Goal: Use online tool/utility: Utilize a website feature to perform a specific function

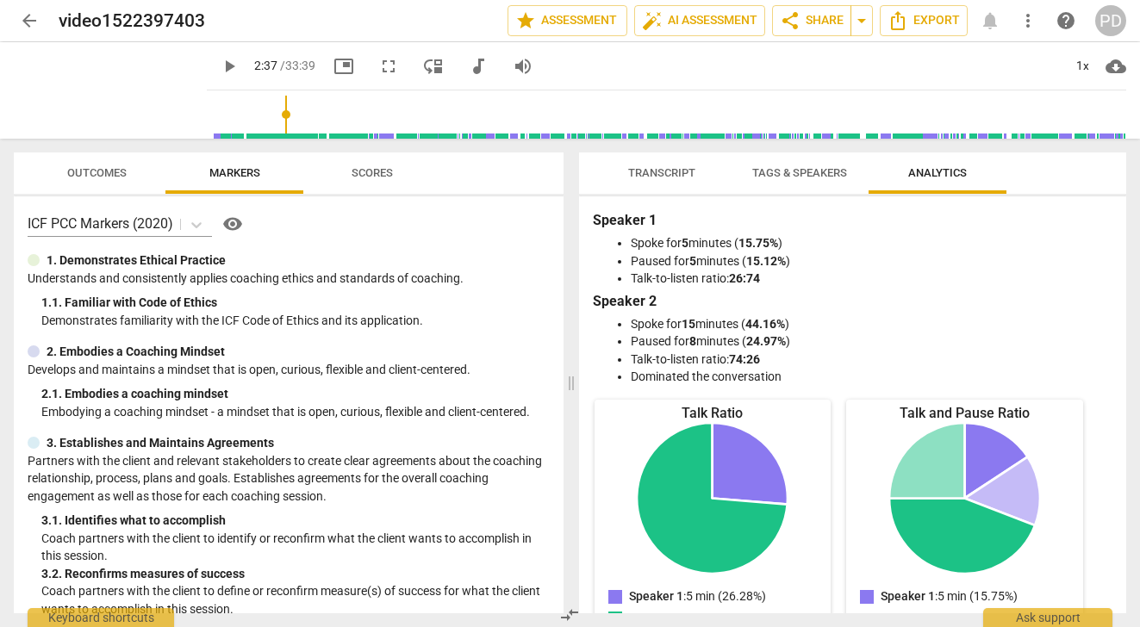
click at [371, 176] on span "Scores" at bounding box center [371, 172] width 41 height 13
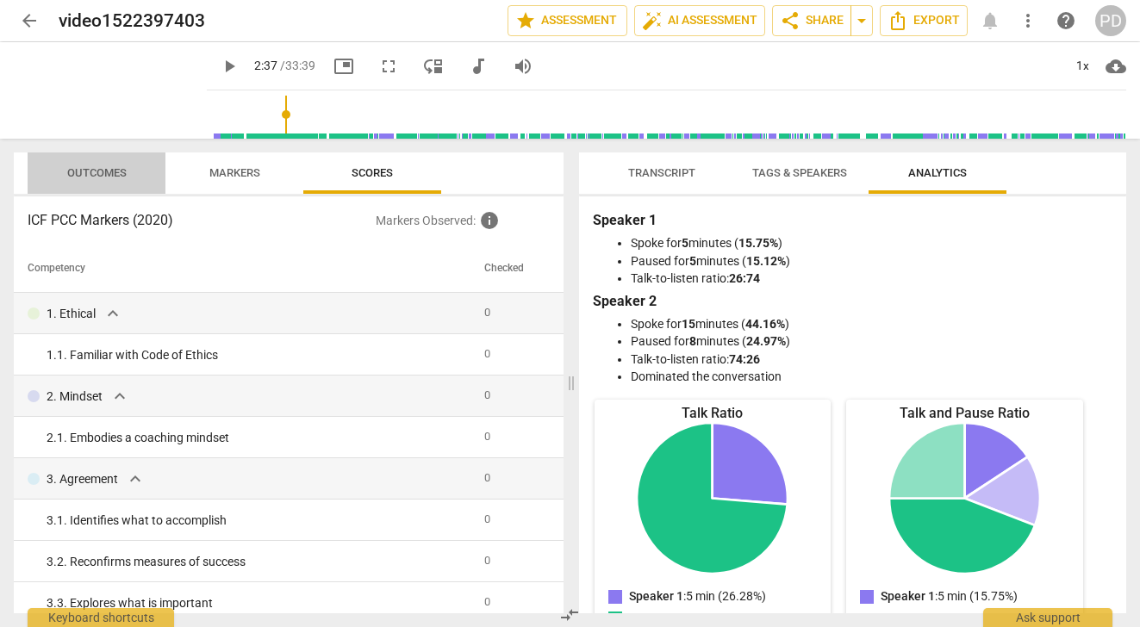
click at [100, 176] on span "Outcomes" at bounding box center [96, 172] width 59 height 13
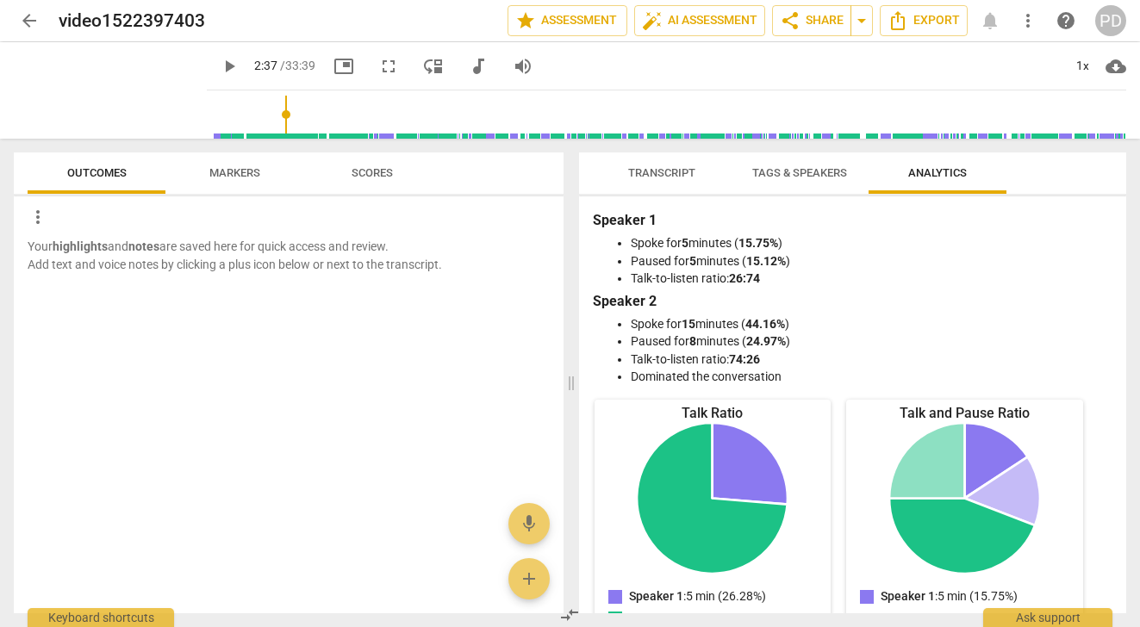
click at [669, 174] on span "Transcript" at bounding box center [661, 172] width 67 height 13
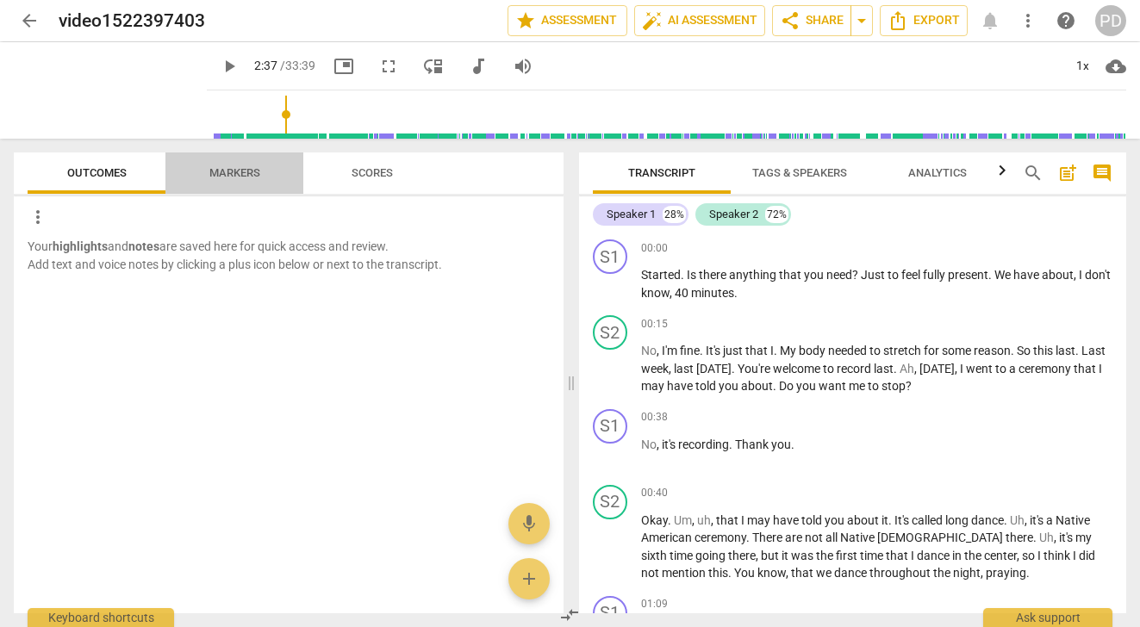
click at [229, 173] on span "Markers" at bounding box center [234, 172] width 51 height 13
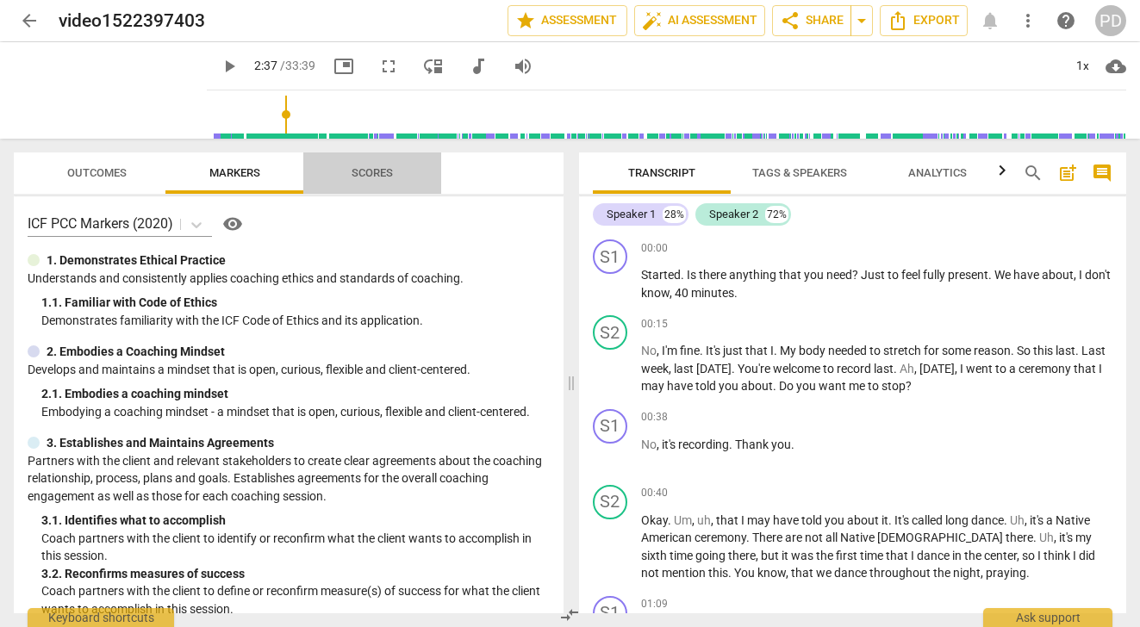
click at [376, 169] on span "Scores" at bounding box center [371, 172] width 41 height 13
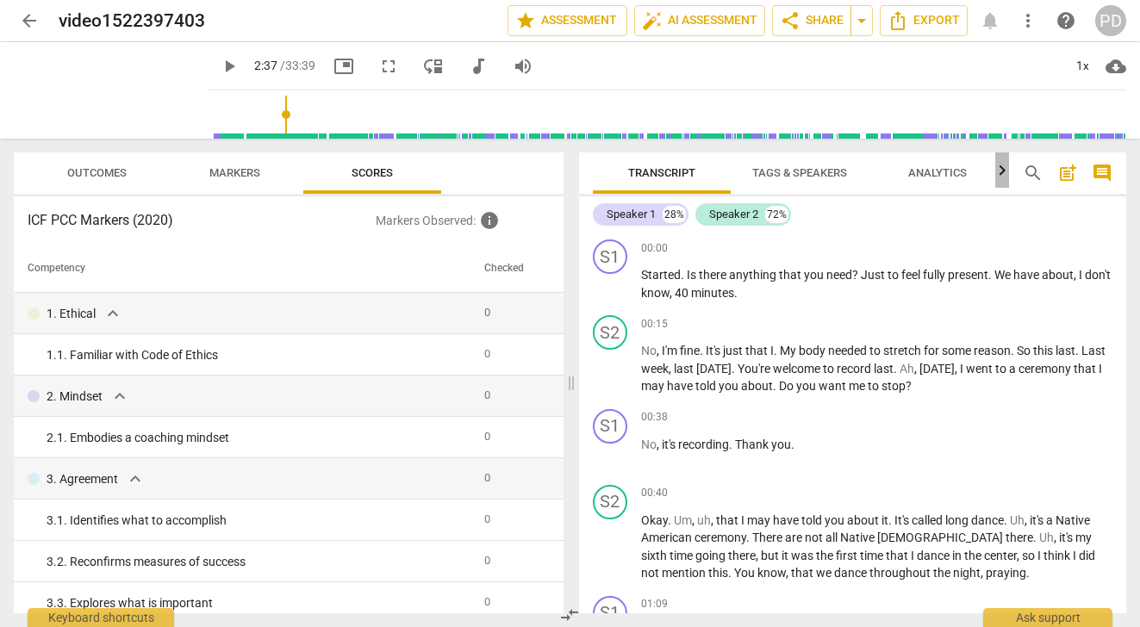
click at [1002, 171] on icon "button" at bounding box center [1002, 170] width 6 height 10
click at [613, 24] on span "star Assessment" at bounding box center [567, 20] width 104 height 21
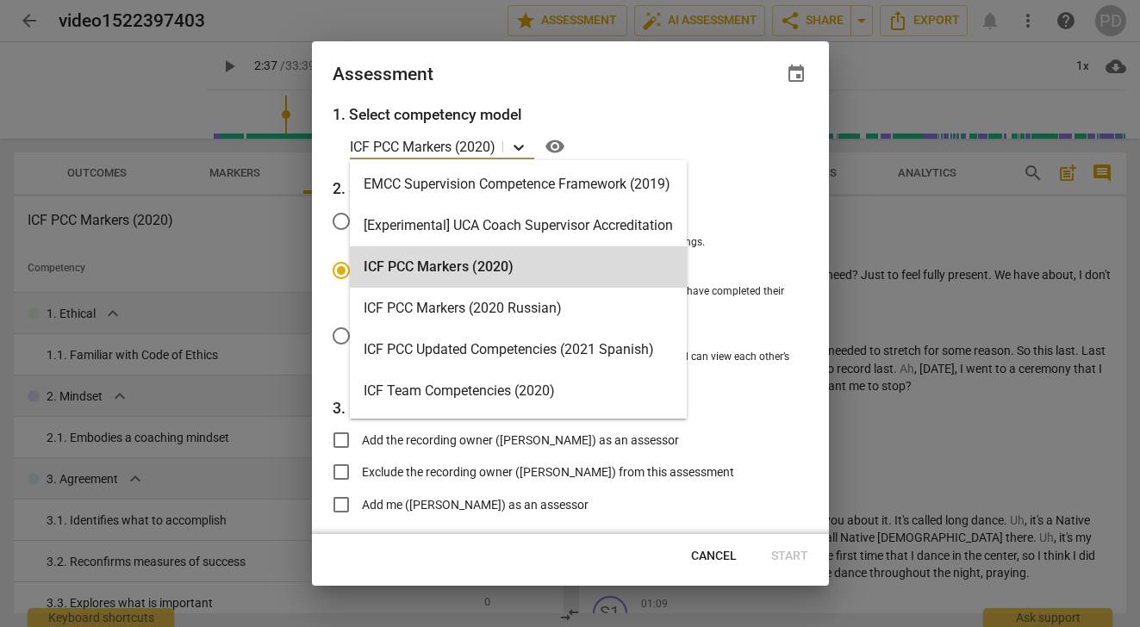
click at [519, 147] on icon at bounding box center [518, 147] width 17 height 17
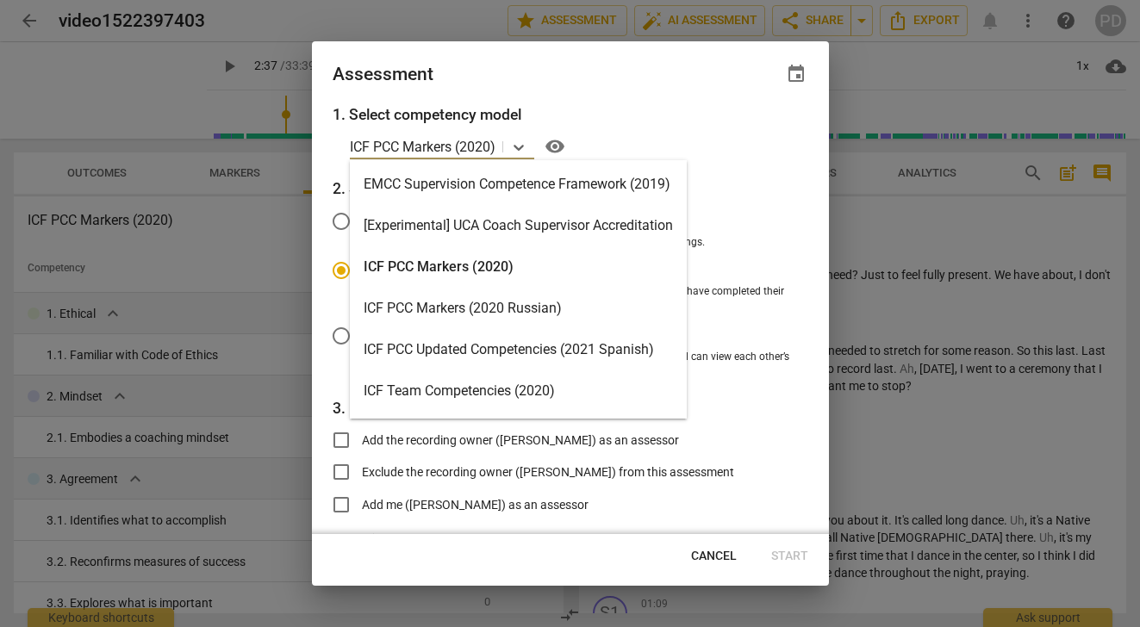
click at [453, 262] on div "ICF PCC Markers (2020)" at bounding box center [518, 266] width 337 height 41
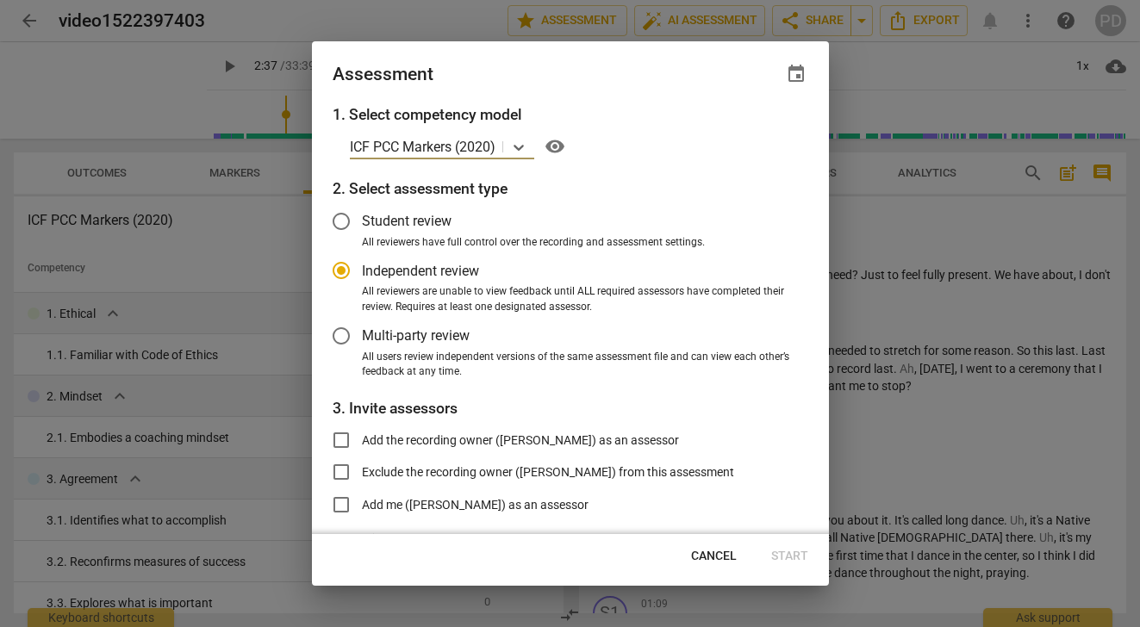
click at [967, 226] on div at bounding box center [570, 313] width 1140 height 627
radio input "false"
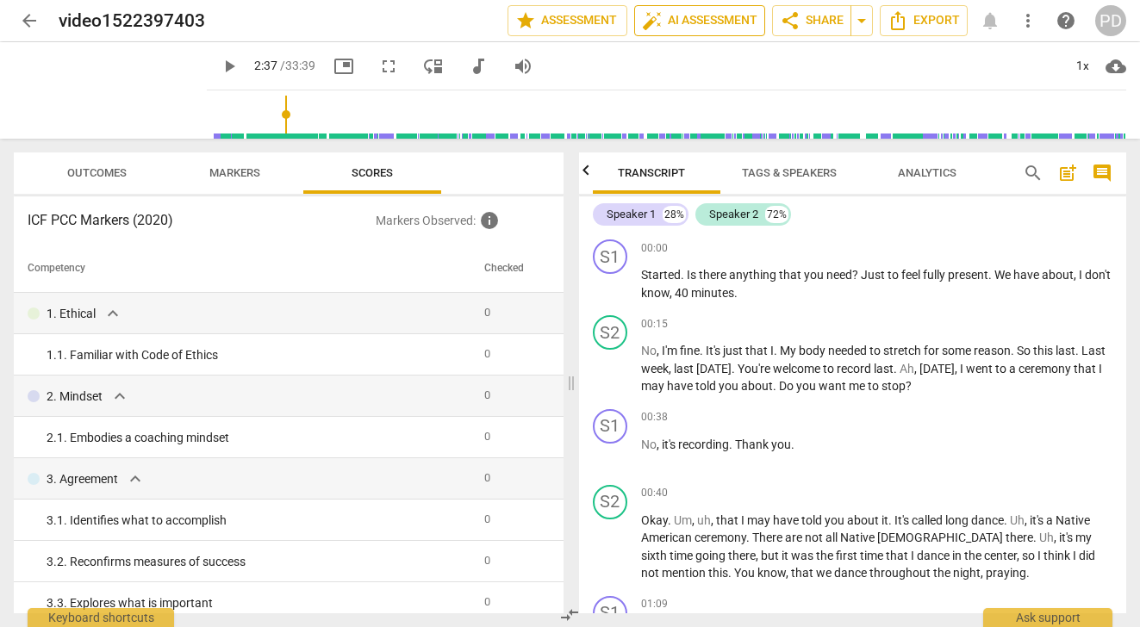
click at [700, 23] on span "auto_fix_high AI Assessment" at bounding box center [699, 20] width 115 height 21
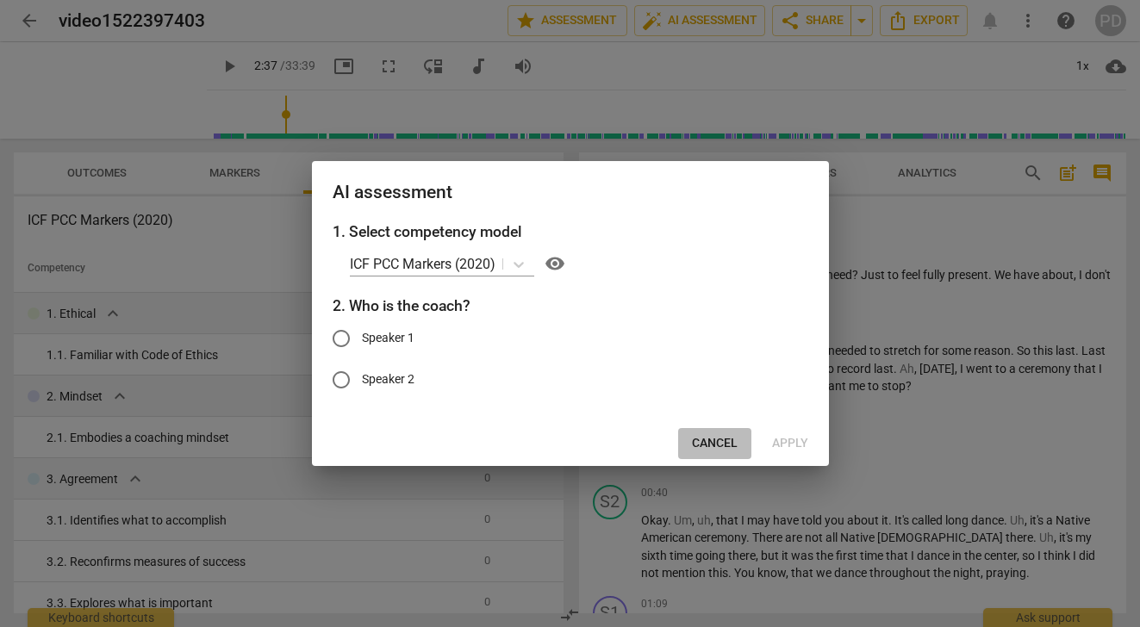
click at [714, 444] on span "Cancel" at bounding box center [715, 443] width 46 height 17
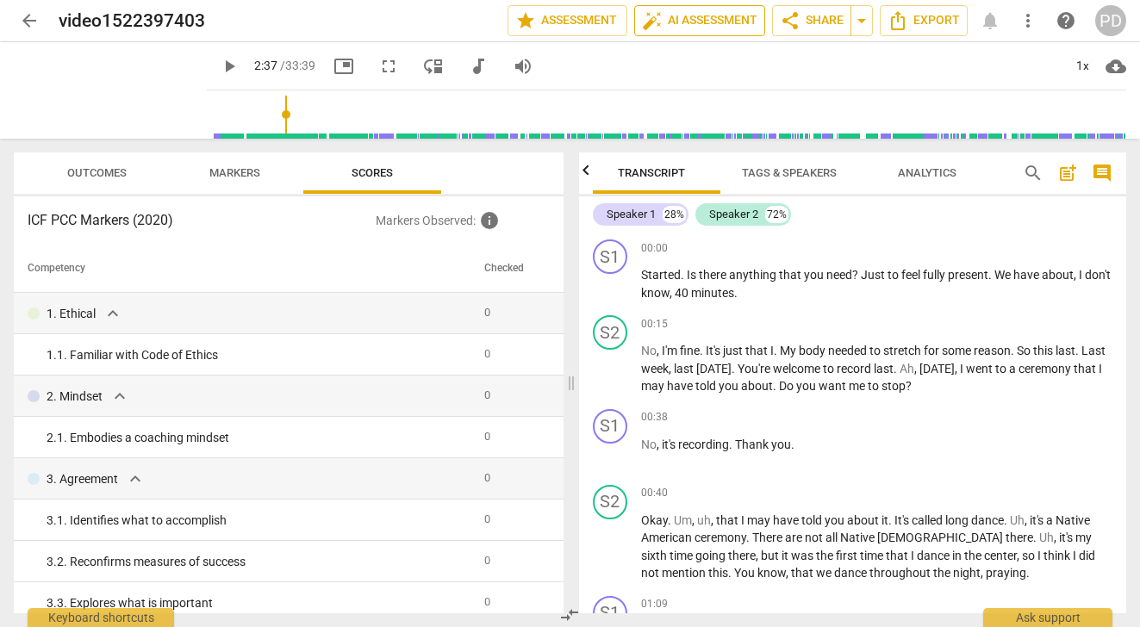
click at [707, 17] on span "auto_fix_high AI Assessment" at bounding box center [699, 20] width 115 height 21
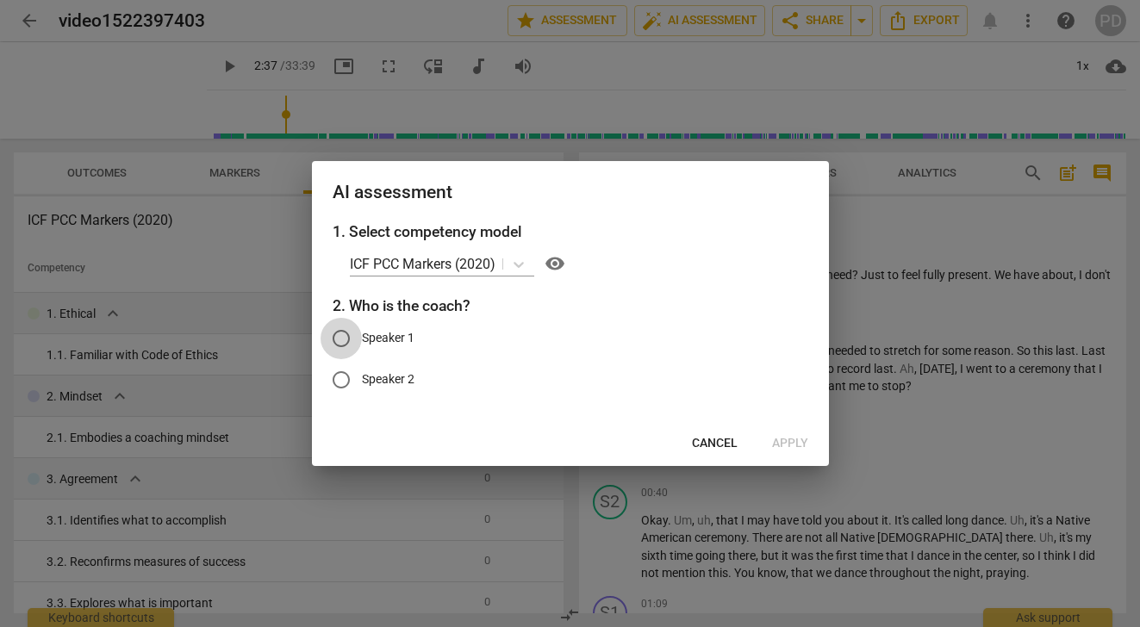
click at [342, 340] on input "Speaker 1" at bounding box center [340, 338] width 41 height 41
radio input "true"
click at [790, 441] on span "Apply" at bounding box center [790, 443] width 36 height 17
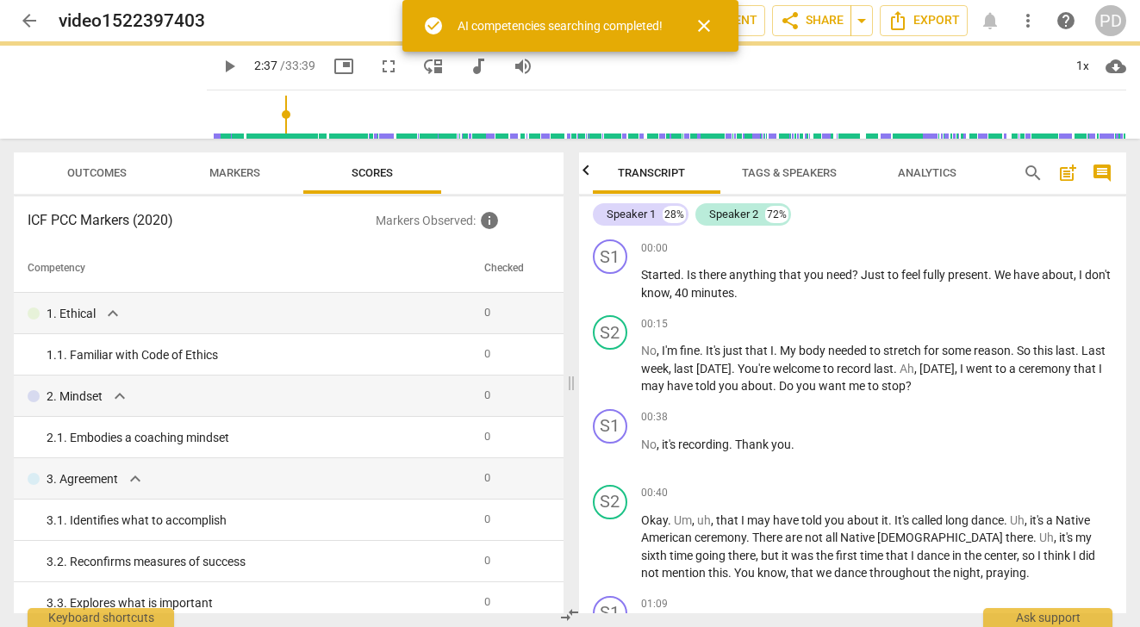
type input "157"
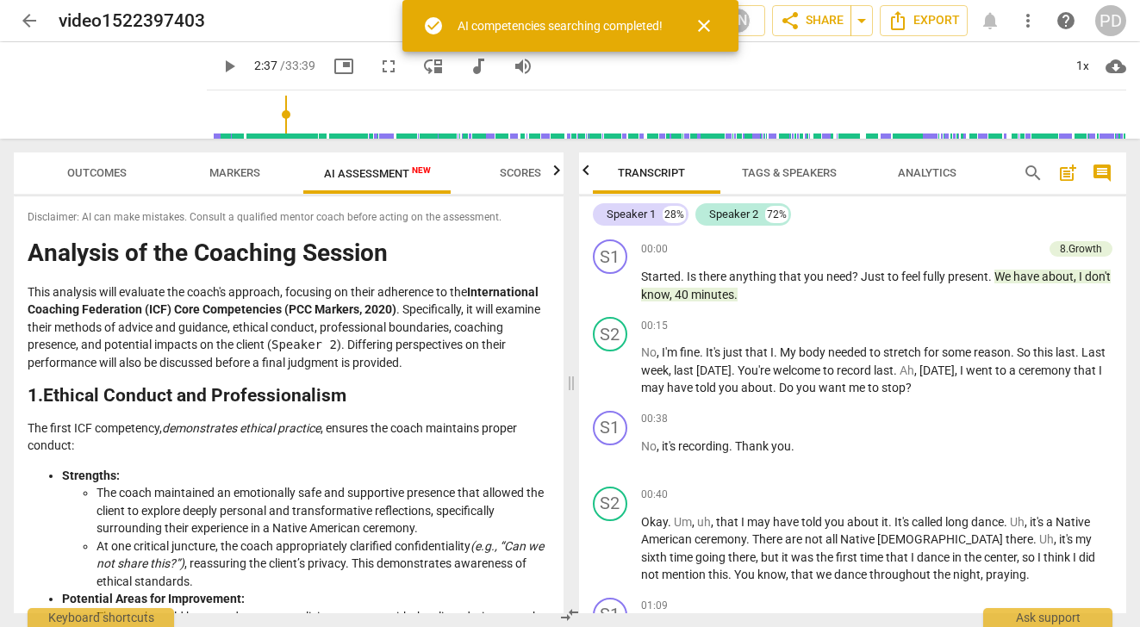
scroll to position [8849, 0]
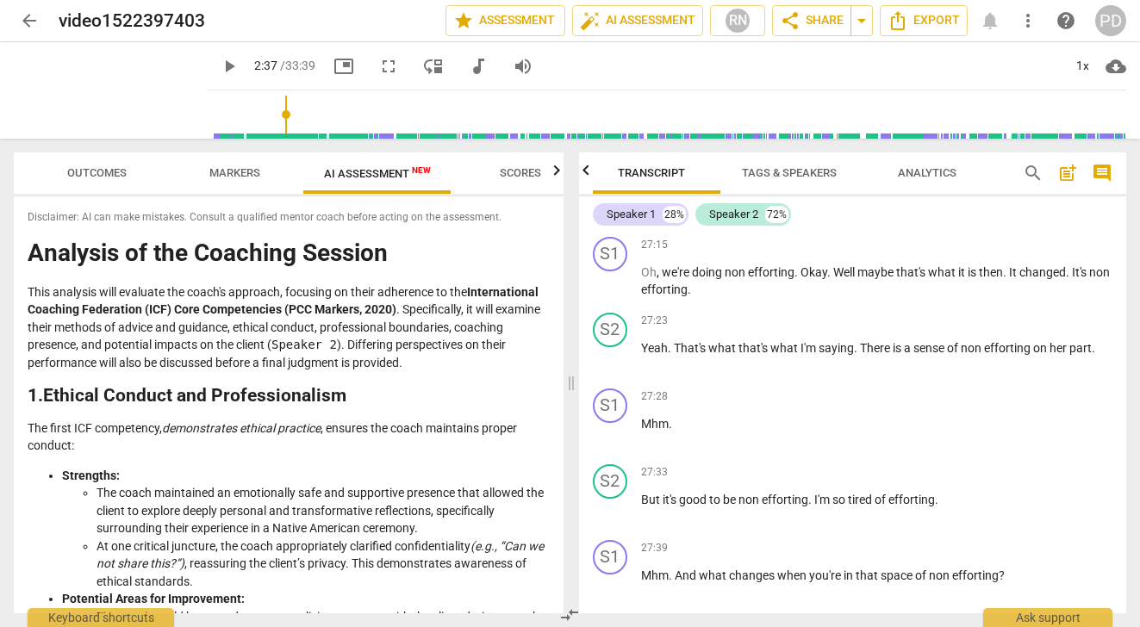
click at [372, 177] on span "AI Assessment New" at bounding box center [377, 173] width 107 height 13
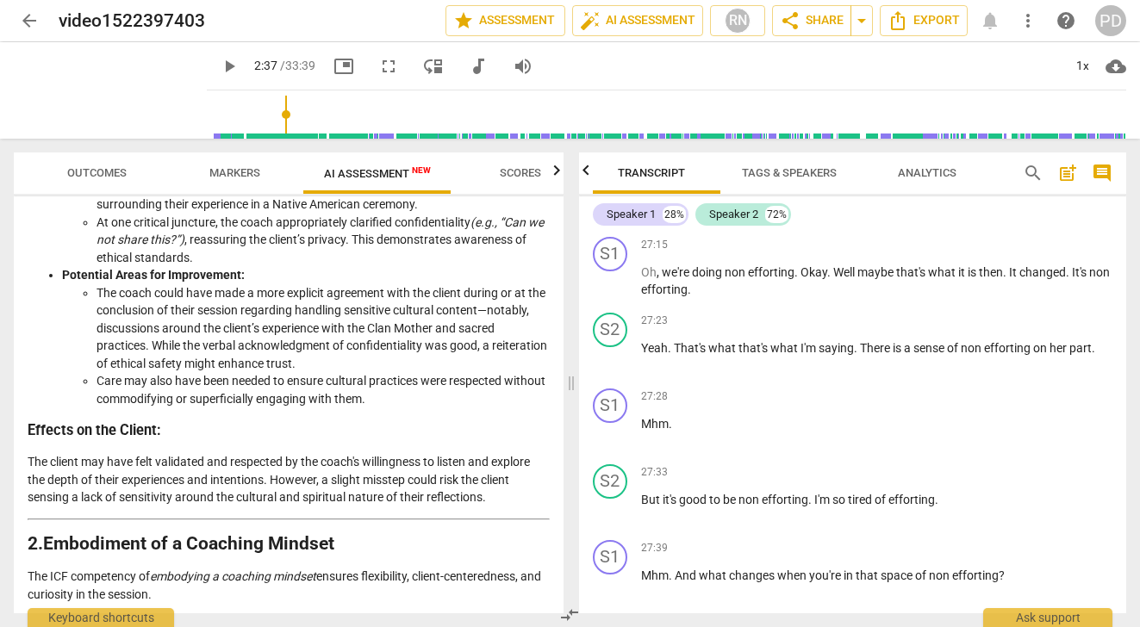
scroll to position [0, 0]
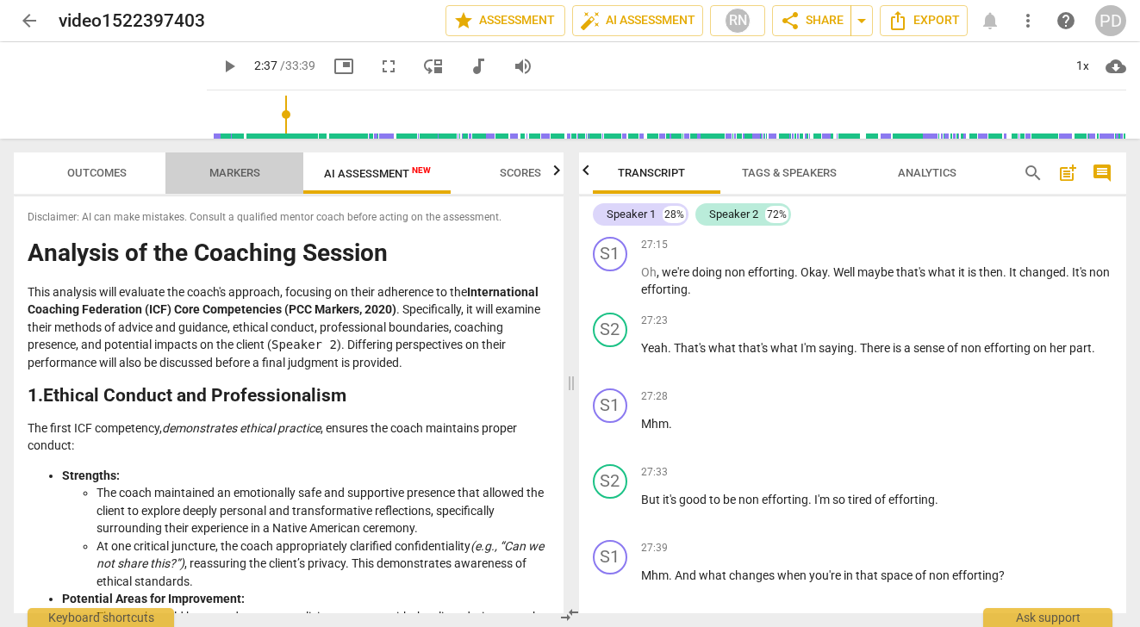
click at [223, 172] on span "Markers" at bounding box center [234, 172] width 51 height 13
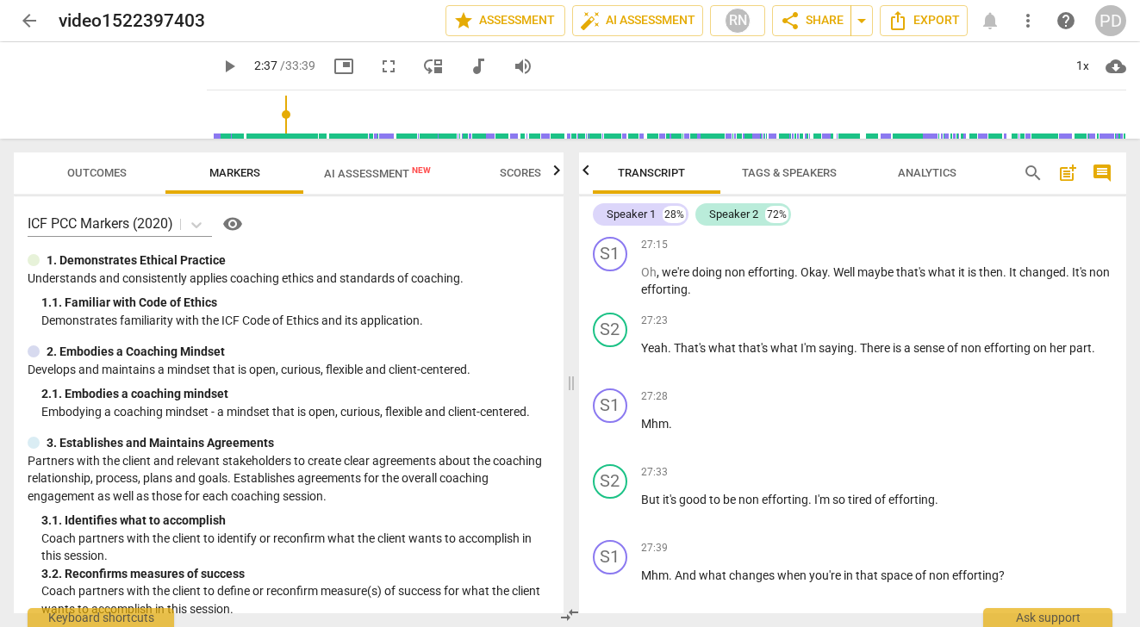
click at [99, 169] on span "Outcomes" at bounding box center [96, 172] width 59 height 13
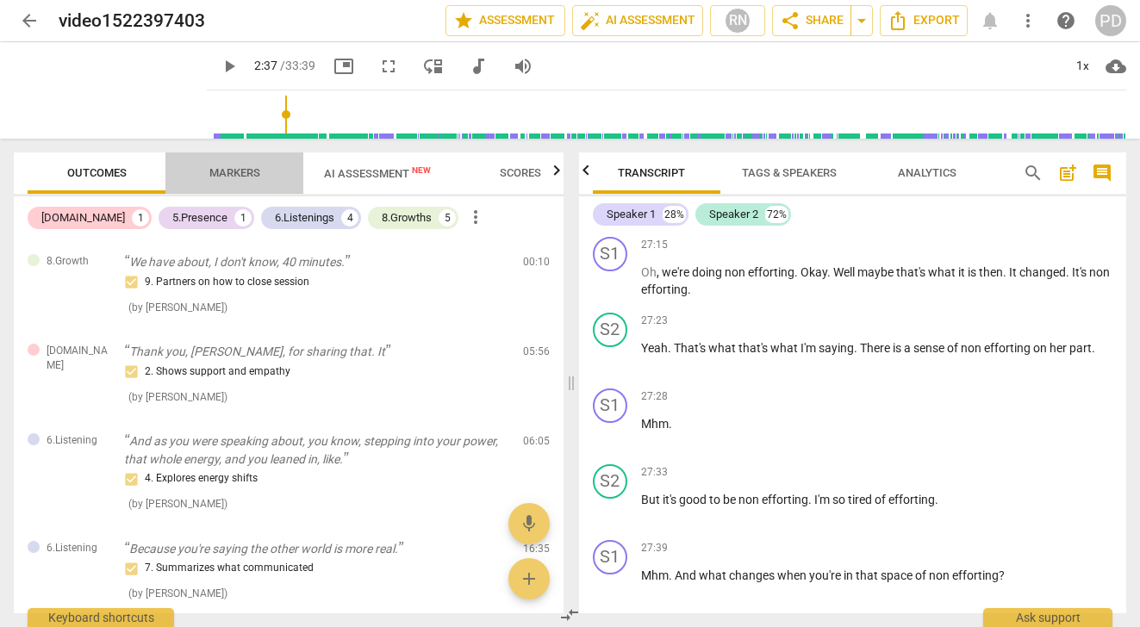
click at [222, 170] on span "Markers" at bounding box center [234, 172] width 51 height 13
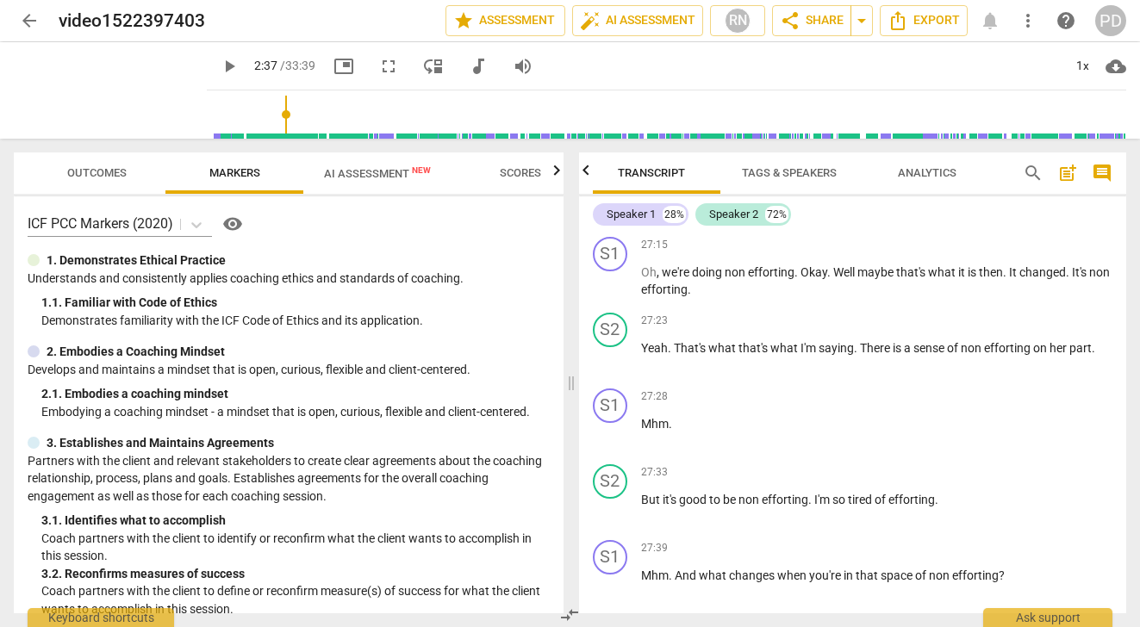
click at [356, 172] on span "AI Assessment New" at bounding box center [377, 173] width 107 height 13
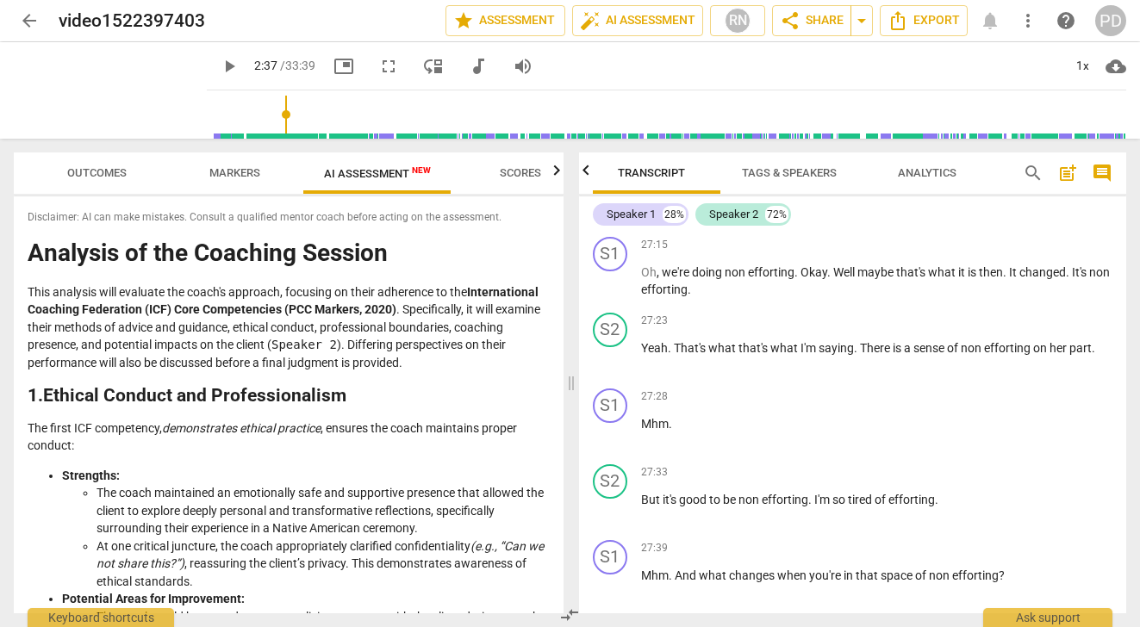
click at [524, 172] on span "Scores" at bounding box center [520, 172] width 41 height 13
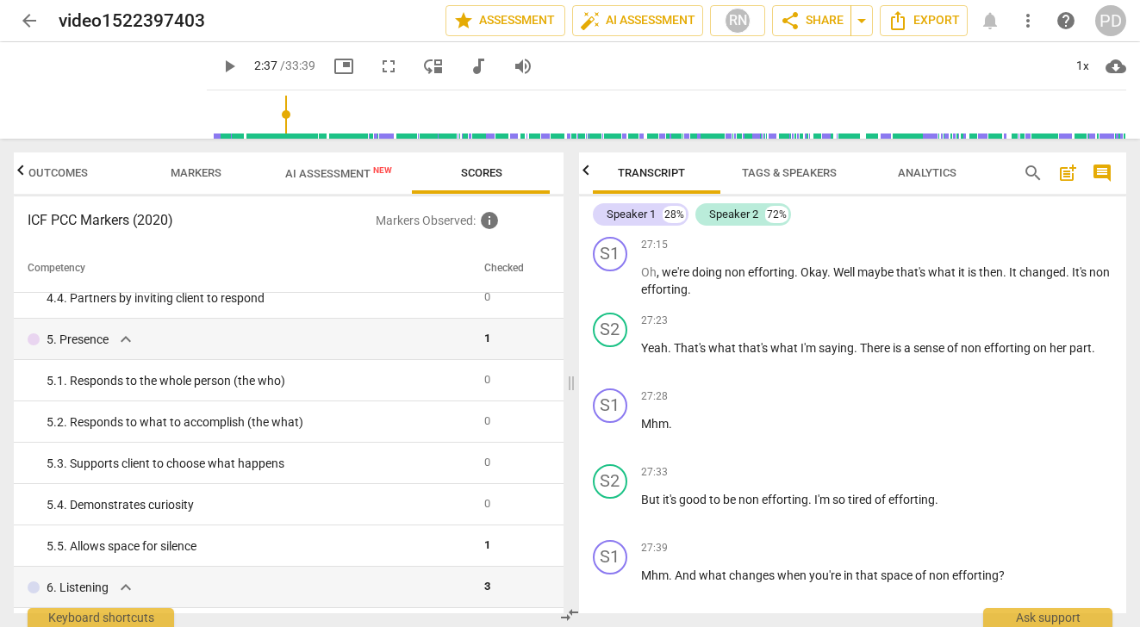
scroll to position [545, 0]
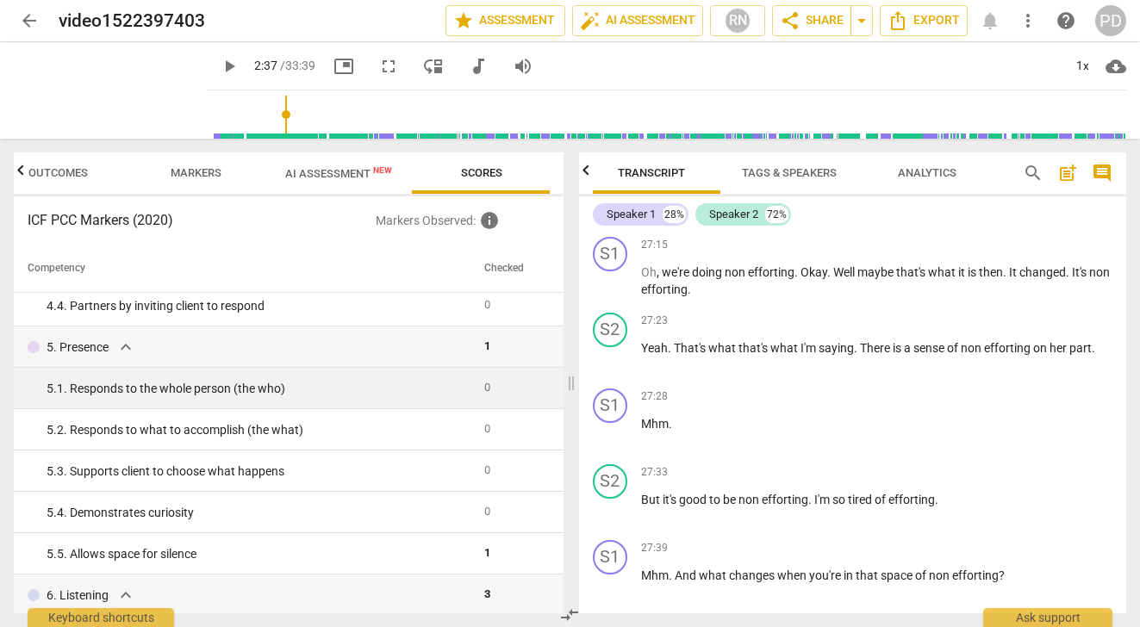
click at [520, 383] on td "0" at bounding box center [511, 388] width 68 height 41
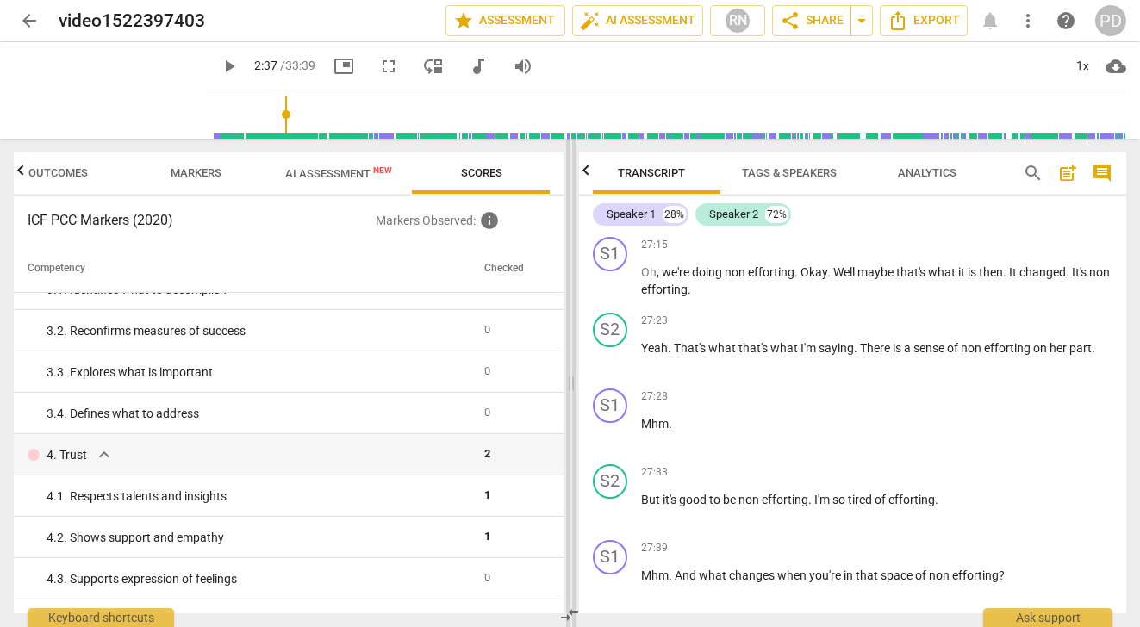
scroll to position [223, 0]
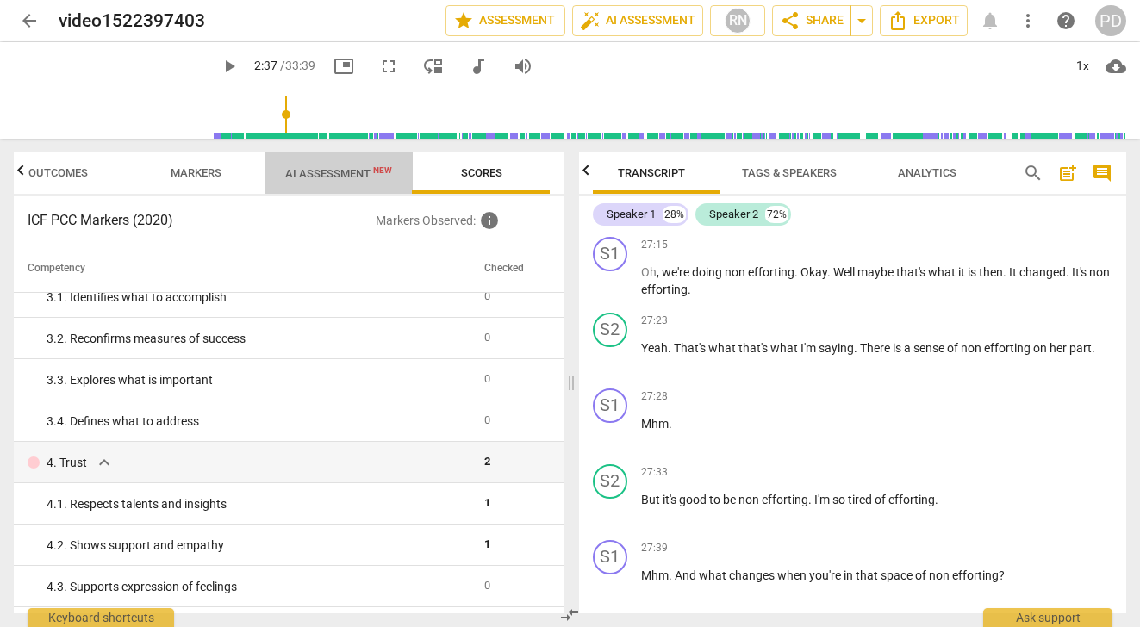
click at [316, 174] on span "AI Assessment New" at bounding box center [338, 173] width 107 height 13
